Goal: Connect with others: Connect with others

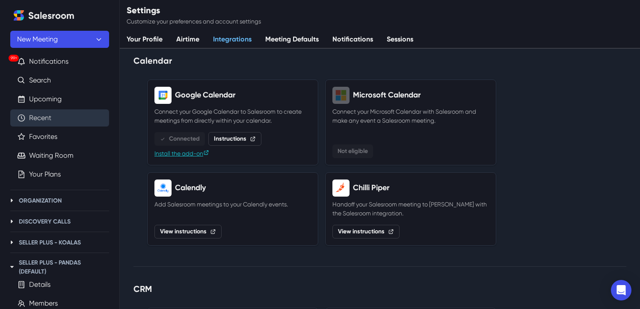
click at [51, 116] on link "Recent" at bounding box center [40, 118] width 22 height 10
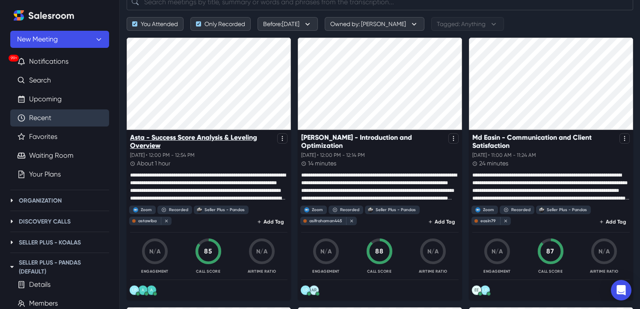
scroll to position [55, 0]
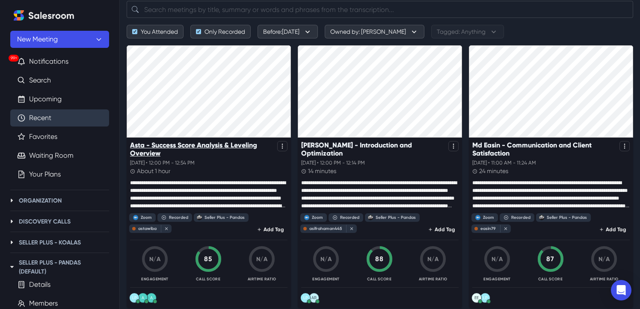
click at [200, 141] on p "Asta - Success Score Analysis & Leveling Overview" at bounding box center [202, 149] width 144 height 16
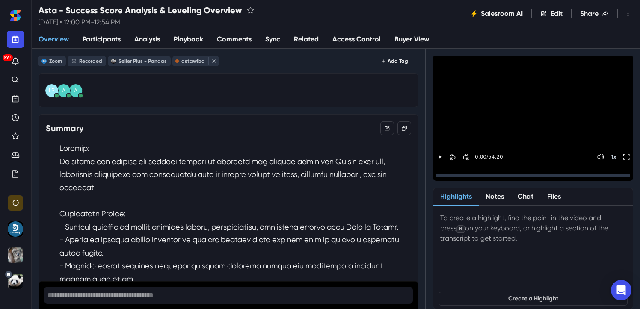
click at [266, 42] on link "Sync" at bounding box center [272, 40] width 29 height 18
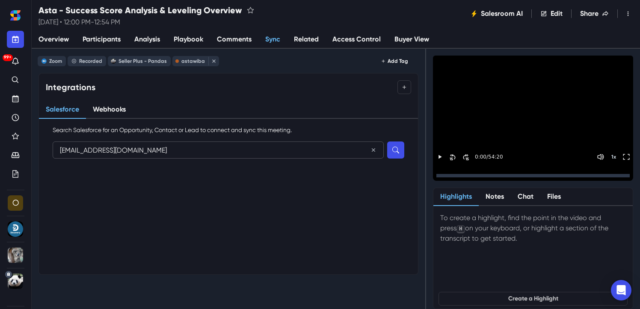
type input "[EMAIL_ADDRESS][DOMAIN_NAME]"
click at [387, 142] on button "Search" at bounding box center [395, 150] width 17 height 17
click at [389, 187] on button "Connect" at bounding box center [387, 186] width 33 height 10
